Goal: Task Accomplishment & Management: Use online tool/utility

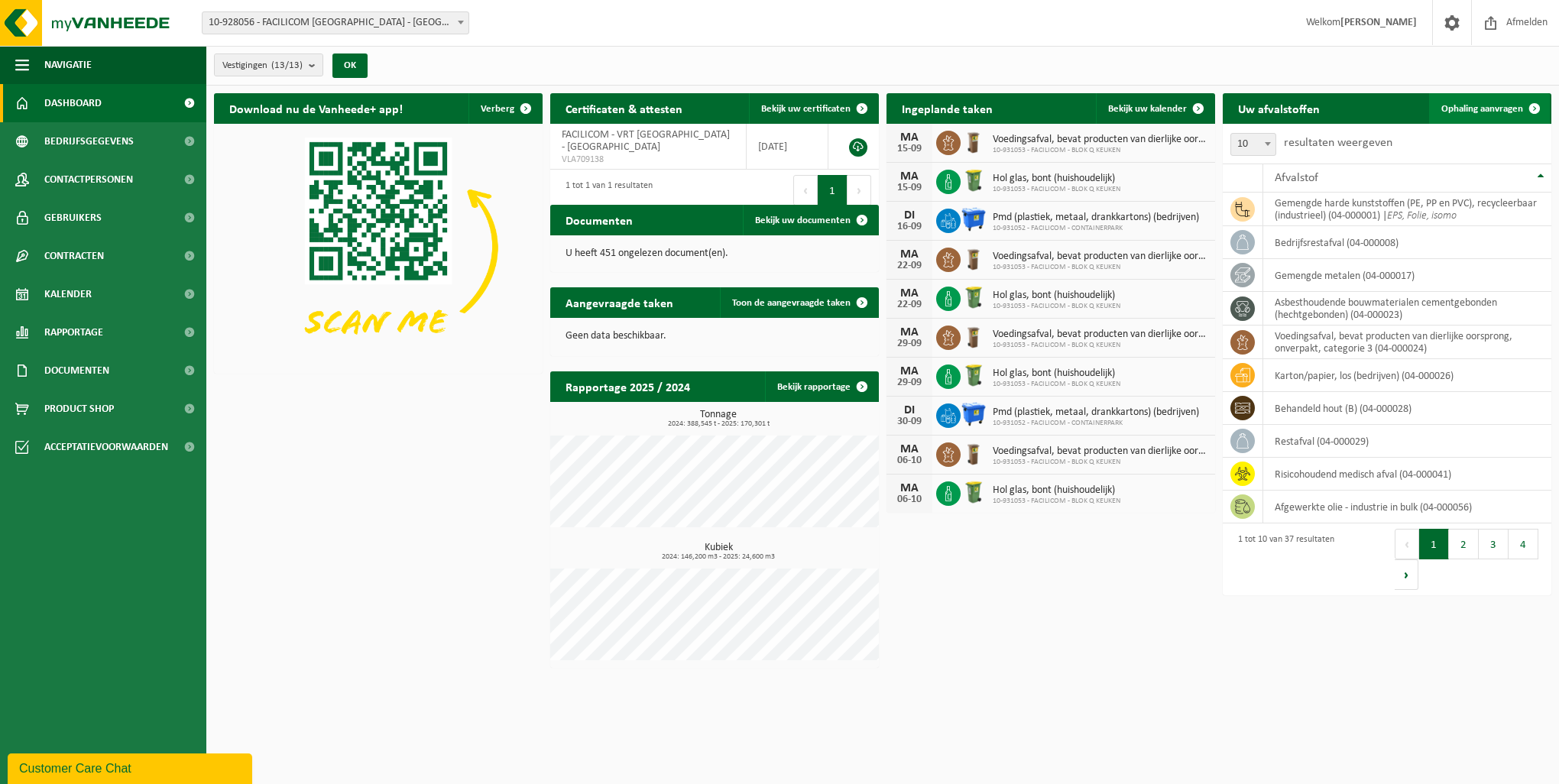
click at [1506, 107] on span "Ophaling aanvragen" at bounding box center [1481, 109] width 81 height 10
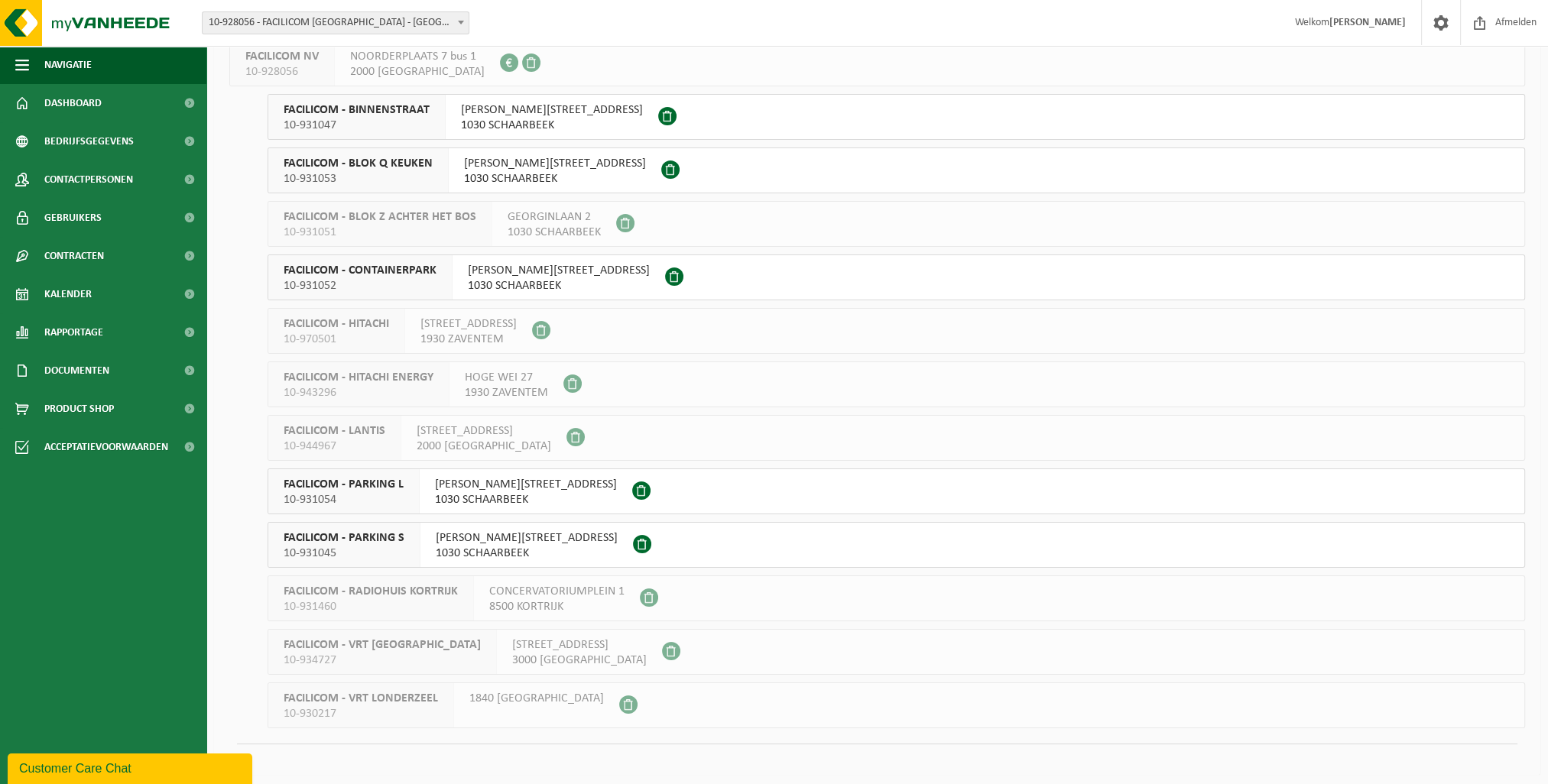
scroll to position [114, 0]
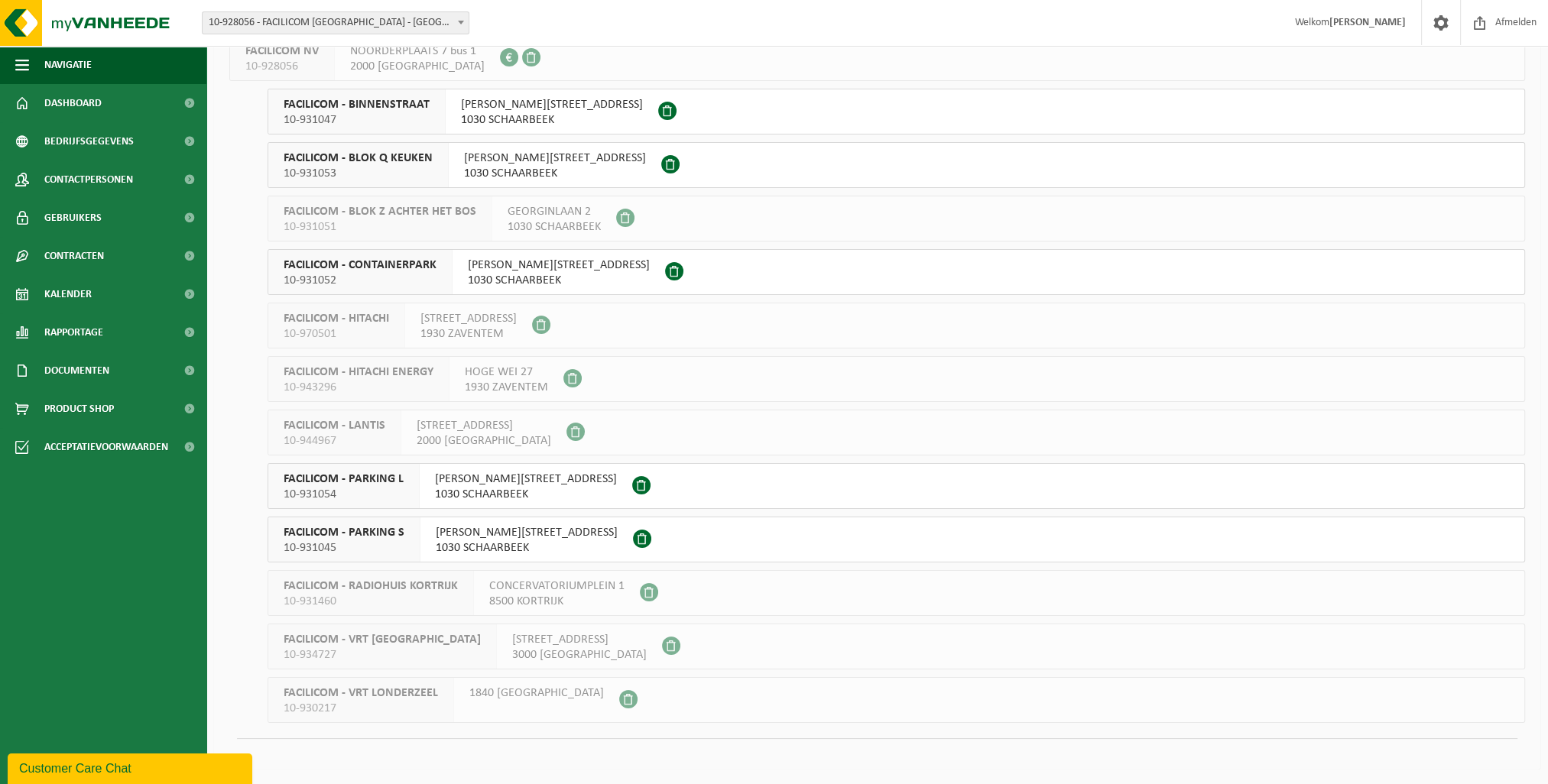
click at [633, 530] on span at bounding box center [642, 539] width 18 height 18
